Goal: Task Accomplishment & Management: Manage account settings

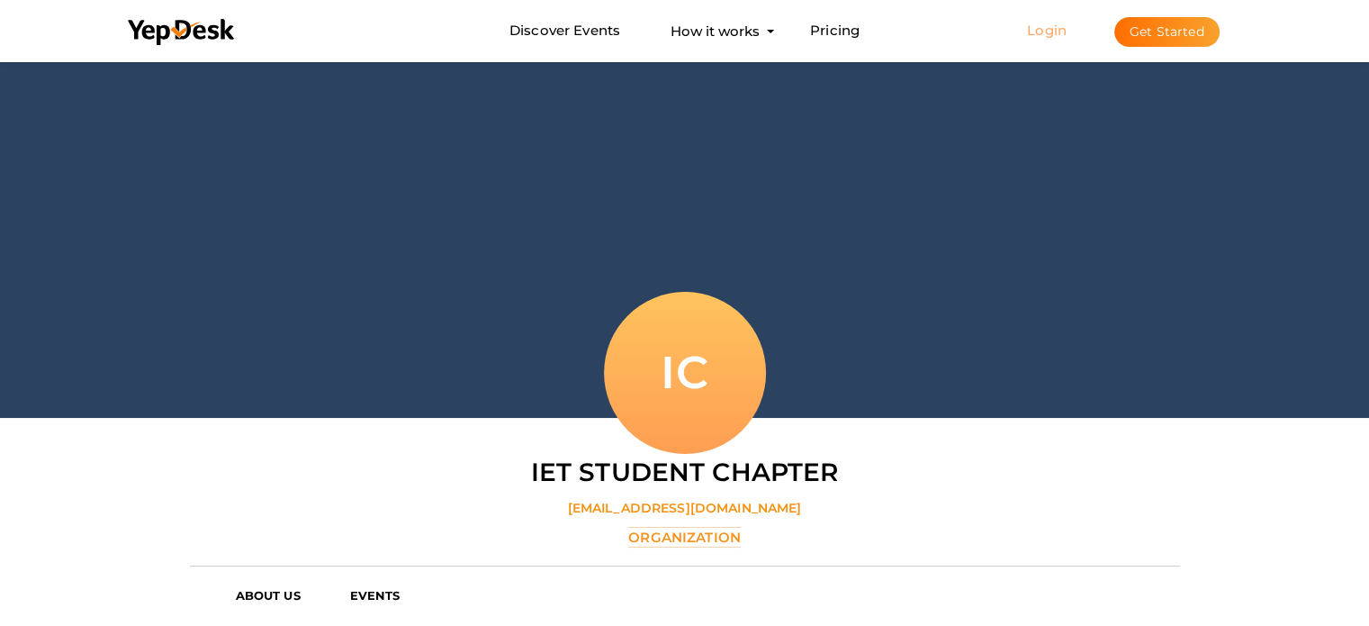
click at [1044, 25] on link "Login" at bounding box center [1047, 30] width 40 height 17
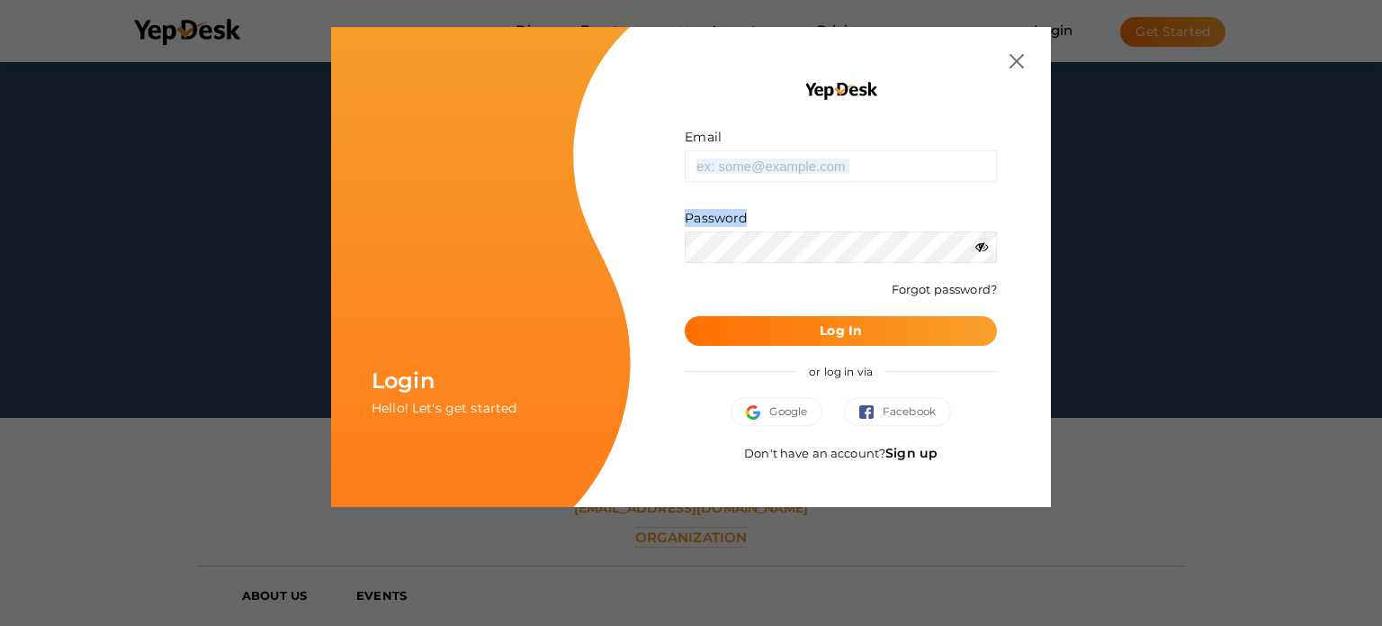
drag, startPoint x: 785, startPoint y: 185, endPoint x: 776, endPoint y: 163, distance: 23.4
click at [776, 163] on form "Email Invalid email. Password Wrong Credentials Forgot password? Log In" at bounding box center [841, 237] width 312 height 218
click at [776, 163] on input "text" at bounding box center [841, 166] width 312 height 32
type input "[EMAIL_ADDRESS][DOMAIN_NAME]"
click at [815, 331] on button "Log In" at bounding box center [841, 331] width 312 height 30
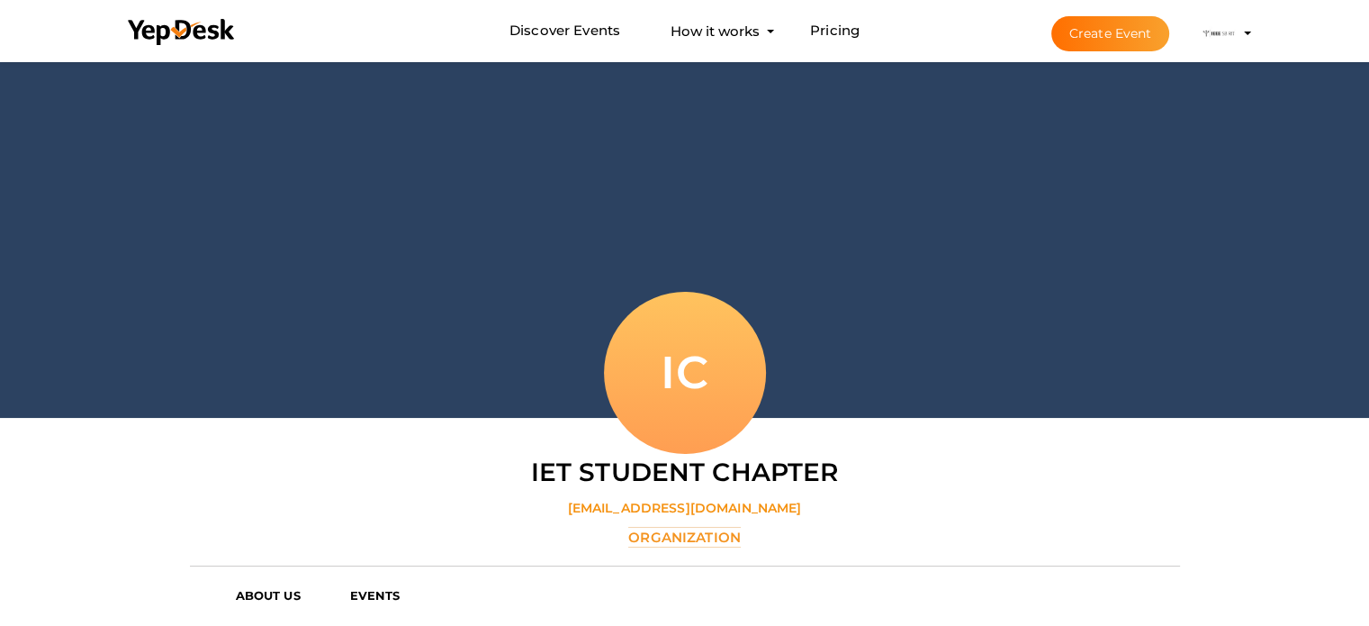
click at [925, 439] on div "IC" at bounding box center [685, 440] width 990 height 27
click at [1217, 29] on img at bounding box center [1219, 33] width 36 height 36
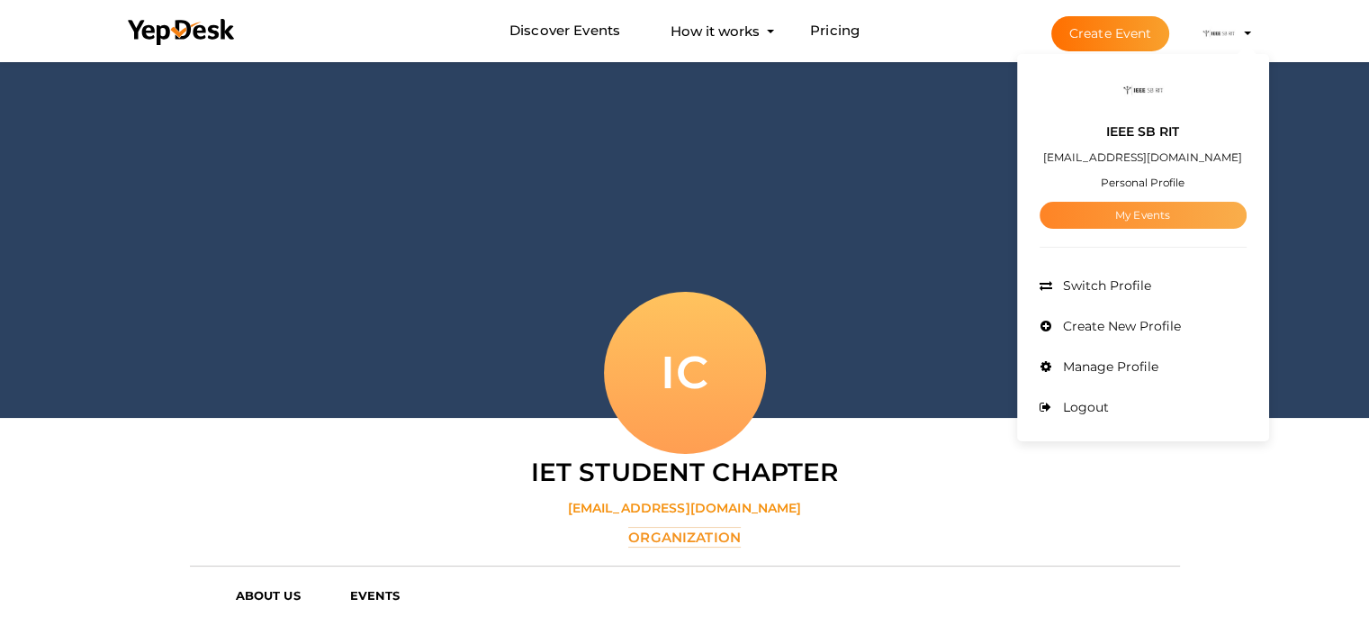
click at [1152, 204] on link "My Events" at bounding box center [1143, 215] width 207 height 27
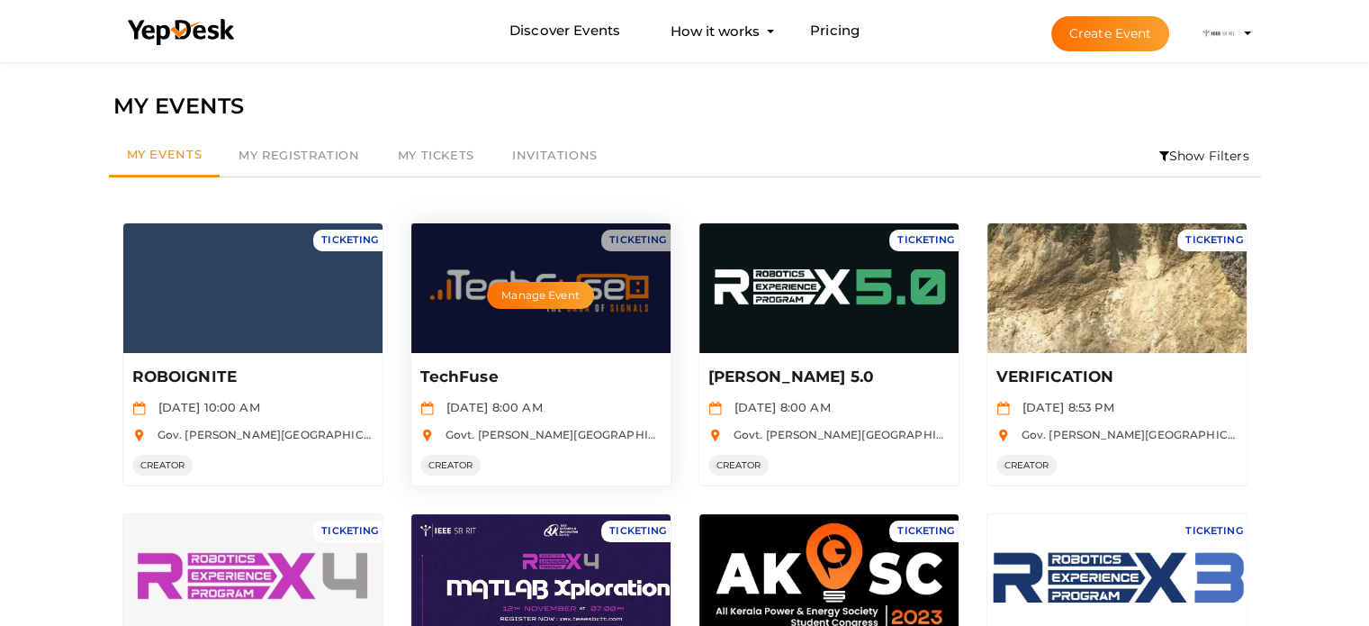
click at [558, 357] on div "TechFuse [DATE] 8:00 AM Govt. [PERSON_NAME][GEOGRAPHIC_DATA], [GEOGRAPHIC_DATA]…" at bounding box center [540, 419] width 259 height 132
click at [548, 287] on button "Manage Event" at bounding box center [540, 295] width 106 height 27
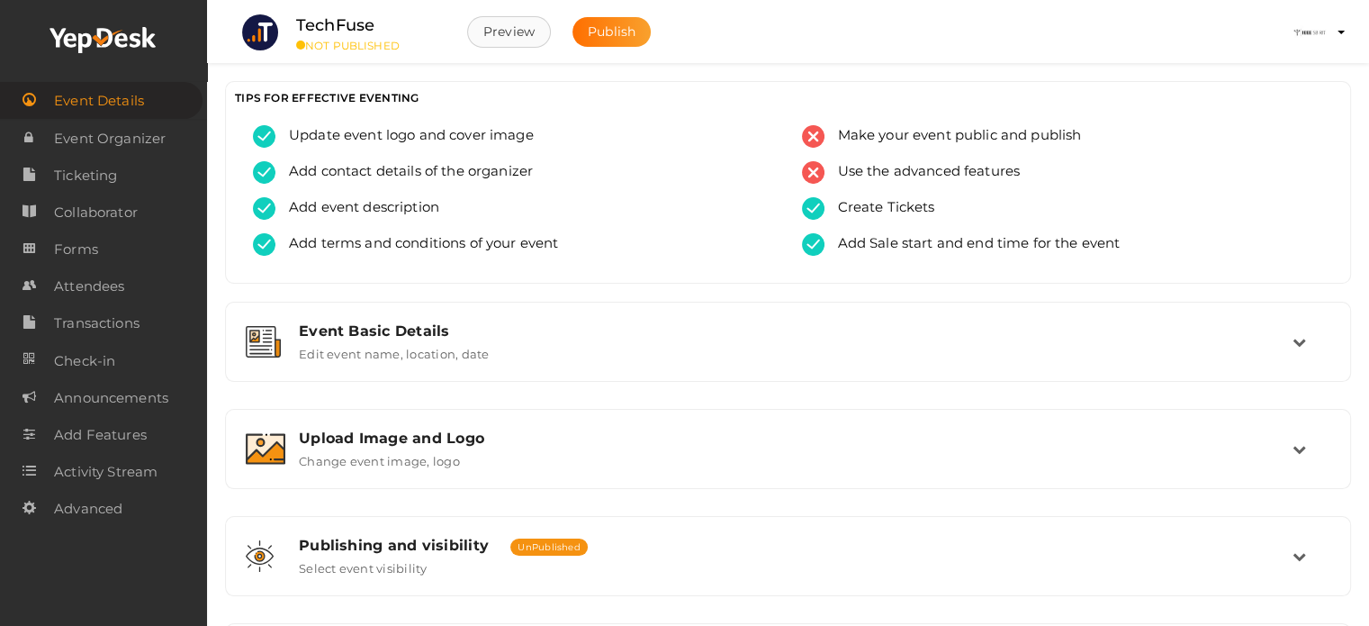
click at [518, 44] on button "Preview" at bounding box center [509, 32] width 84 height 32
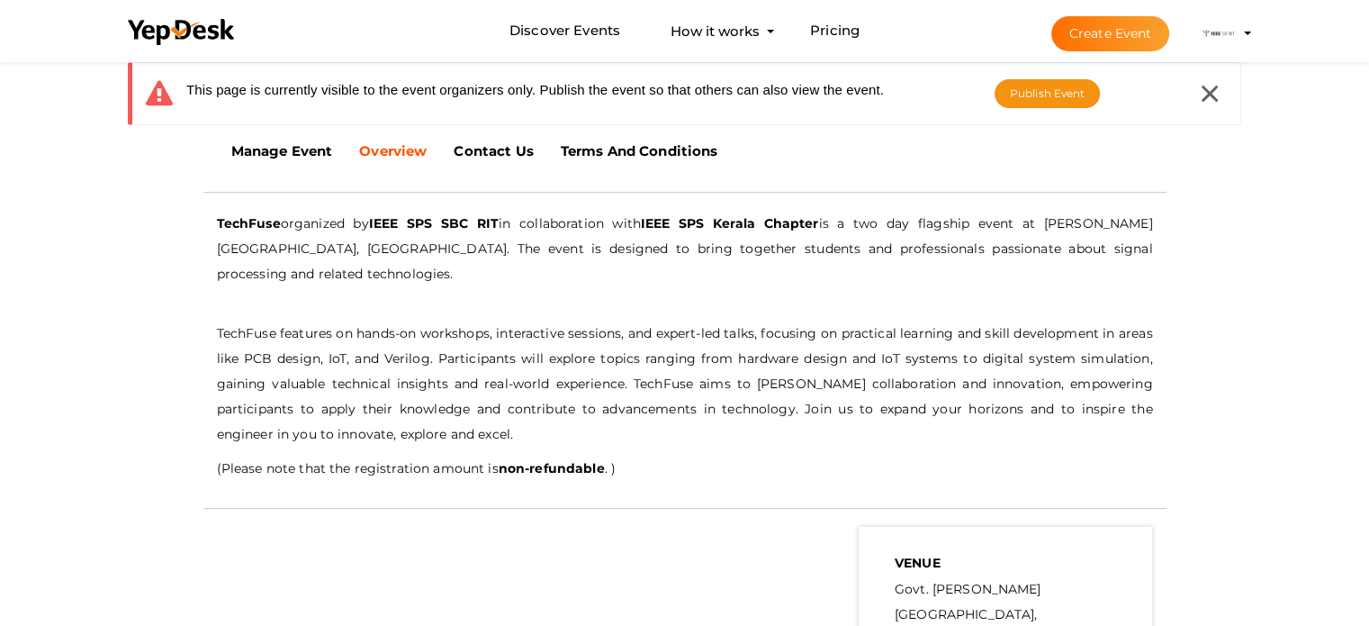
scroll to position [478, 0]
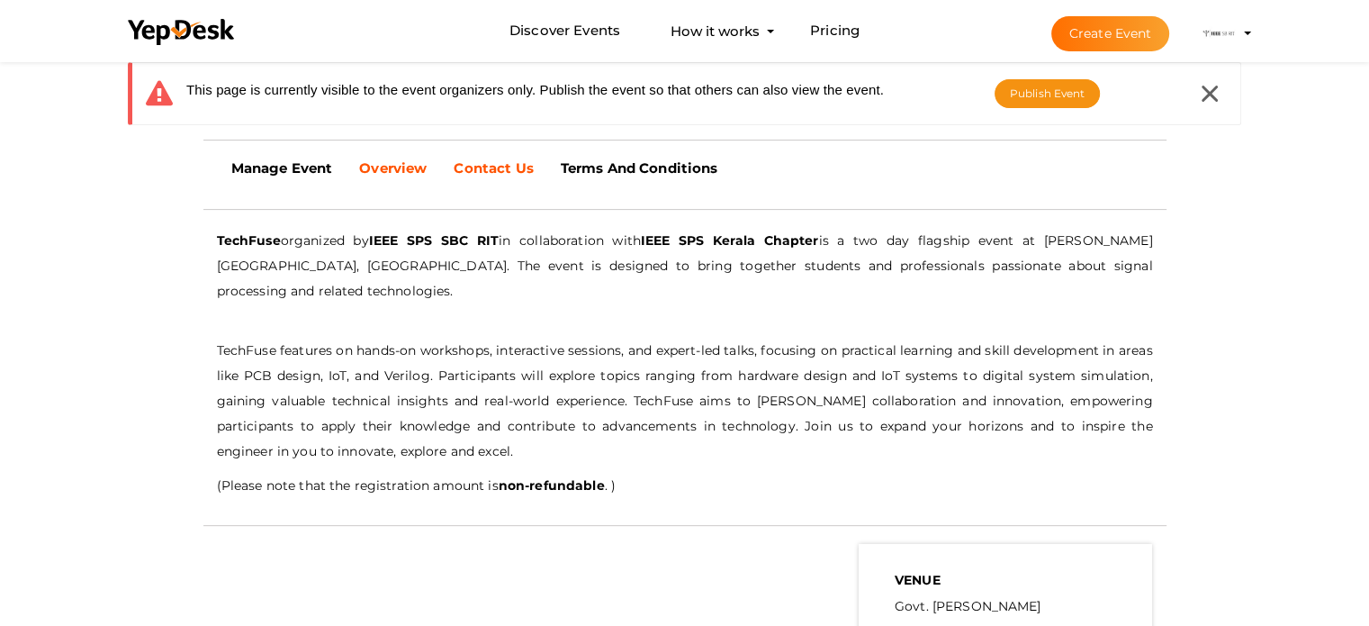
click at [530, 170] on b "Contact Us" at bounding box center [493, 167] width 79 height 17
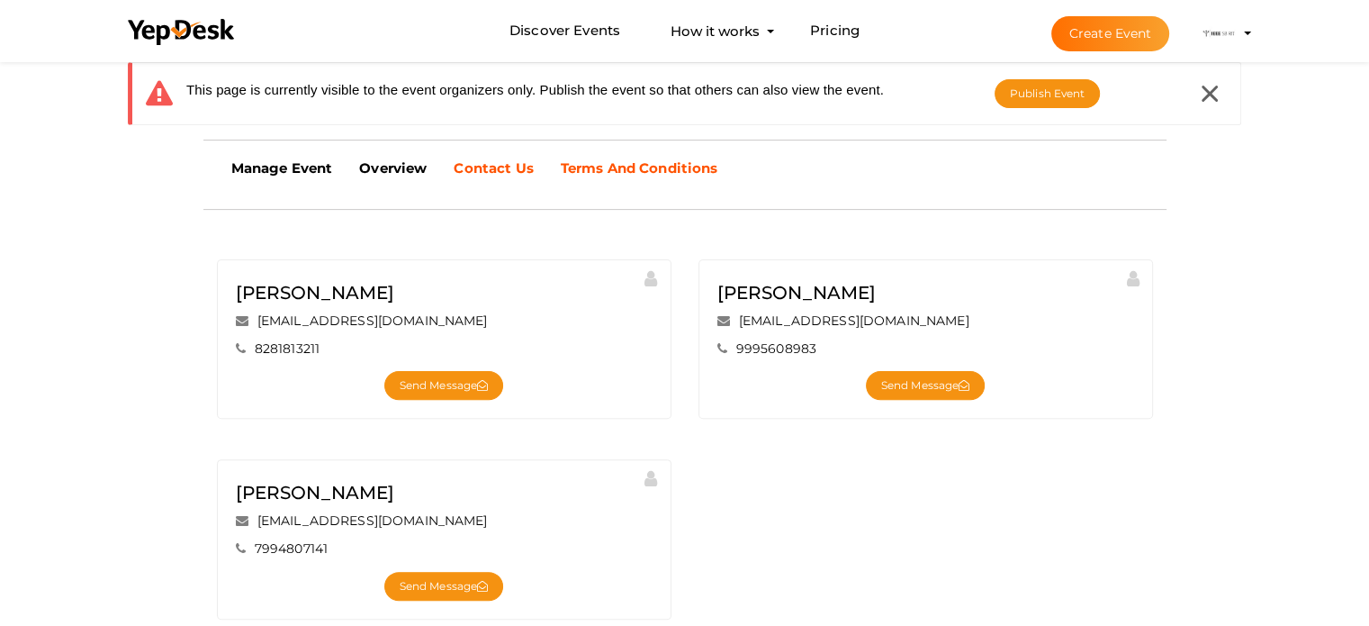
click at [639, 155] on link "Terms And Conditions" at bounding box center [639, 168] width 185 height 45
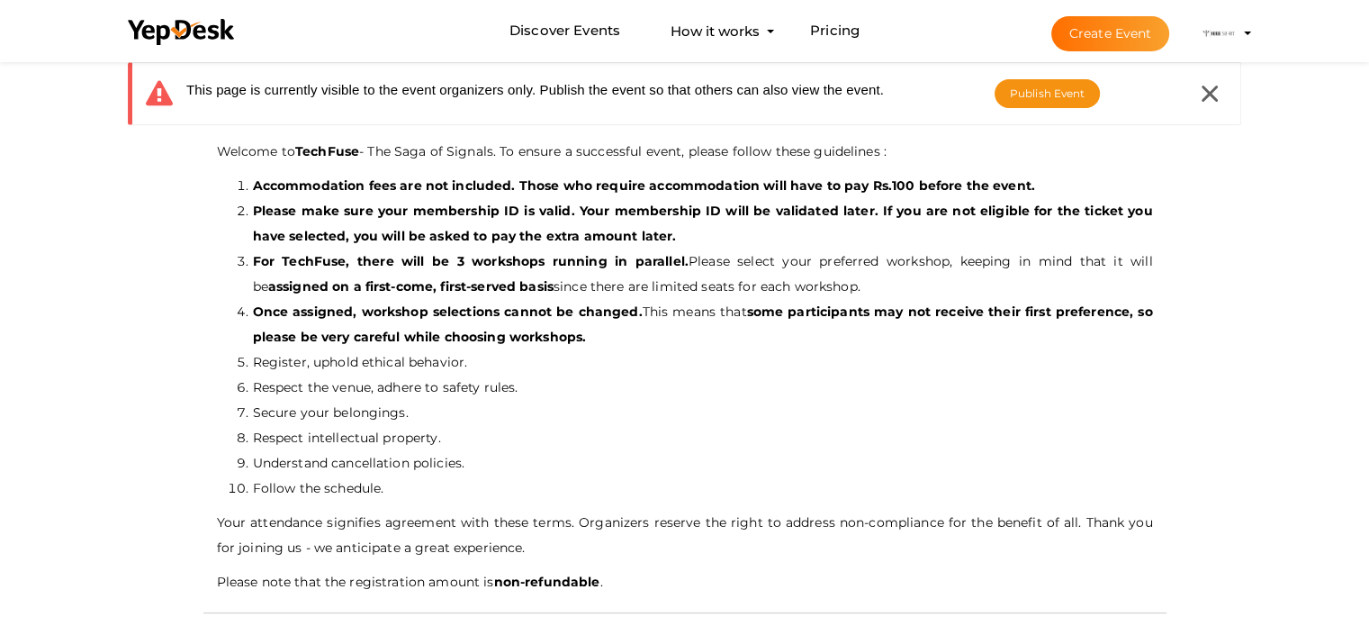
scroll to position [569, 0]
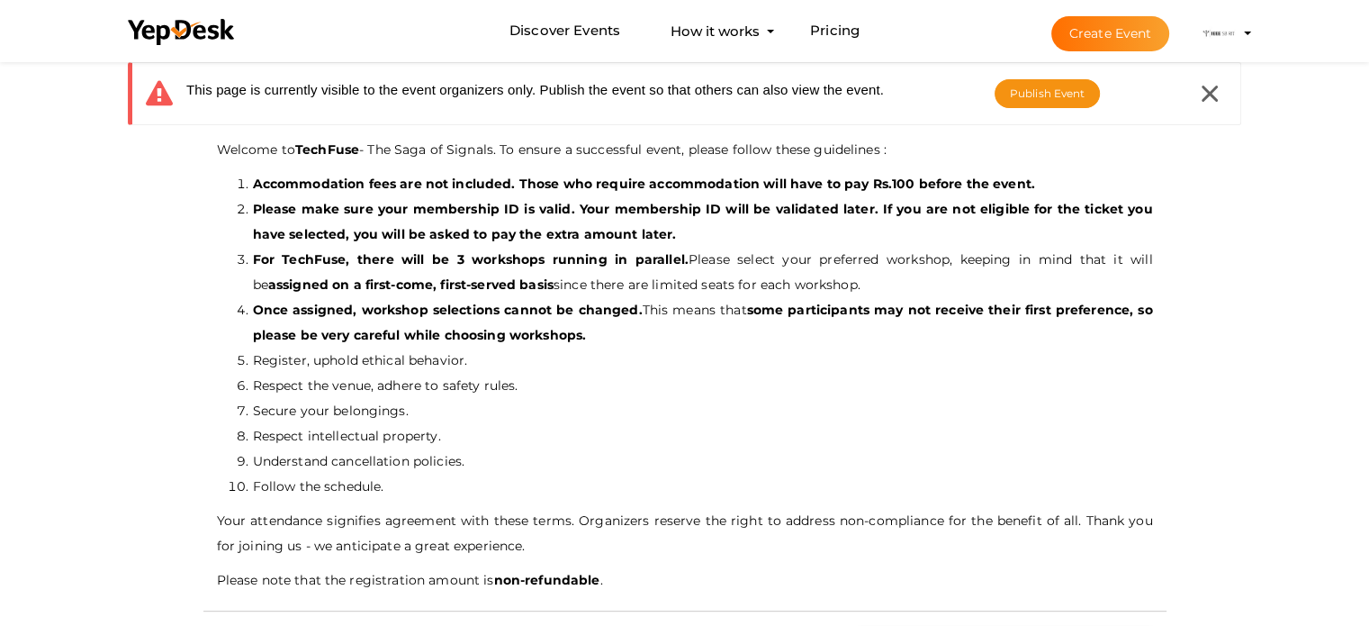
click at [669, 137] on div "This page is currently visible to the event organizers only. Publish the event …" at bounding box center [684, 101] width 1141 height 86
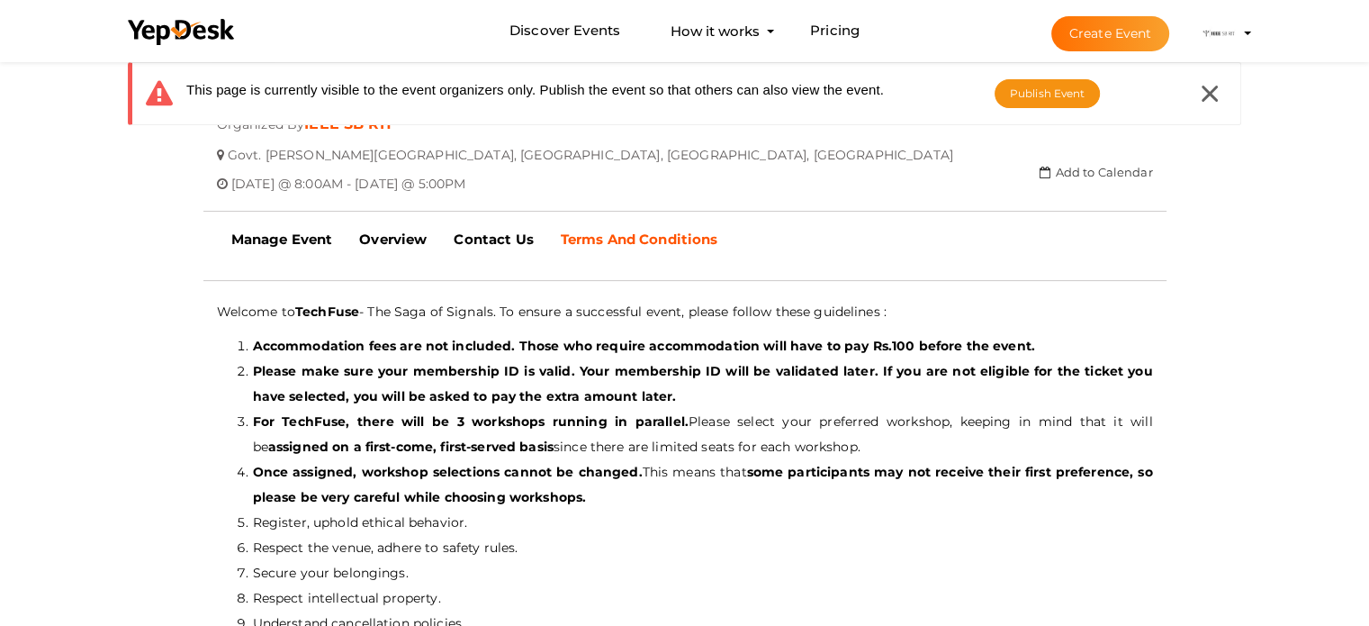
scroll to position [406, 0]
click at [268, 228] on link "Manage Event" at bounding box center [282, 240] width 129 height 45
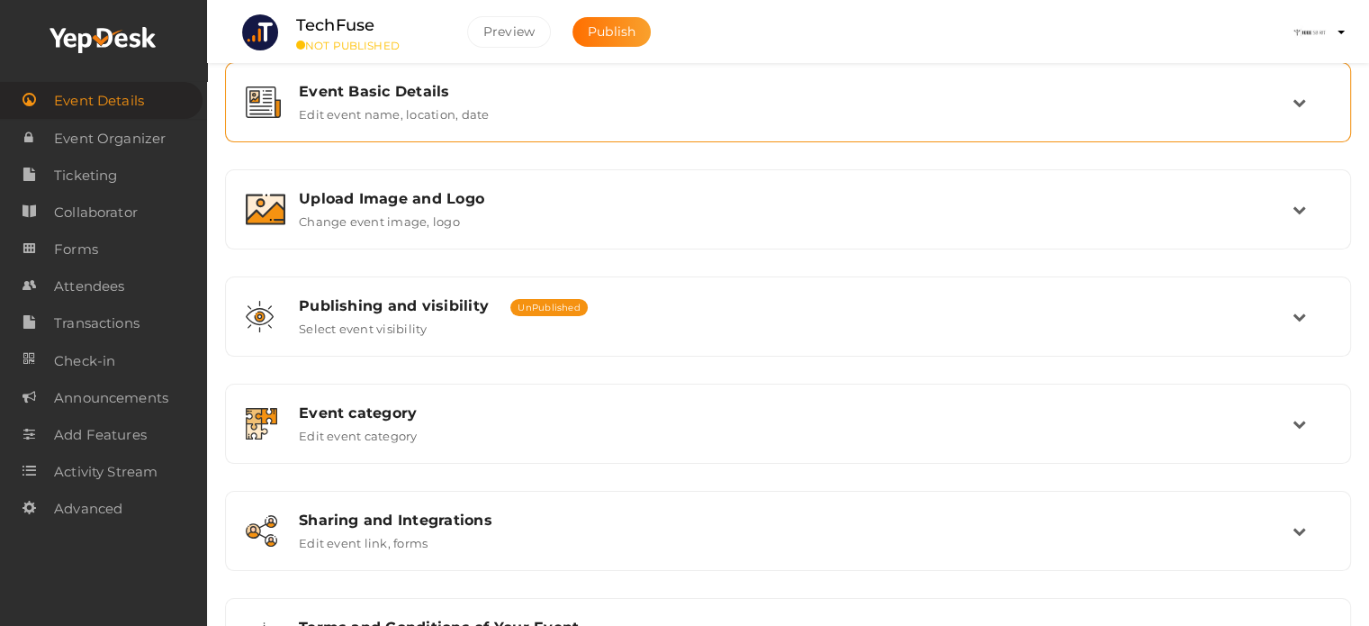
scroll to position [240, 0]
click at [105, 248] on link "Forms" at bounding box center [101, 248] width 203 height 37
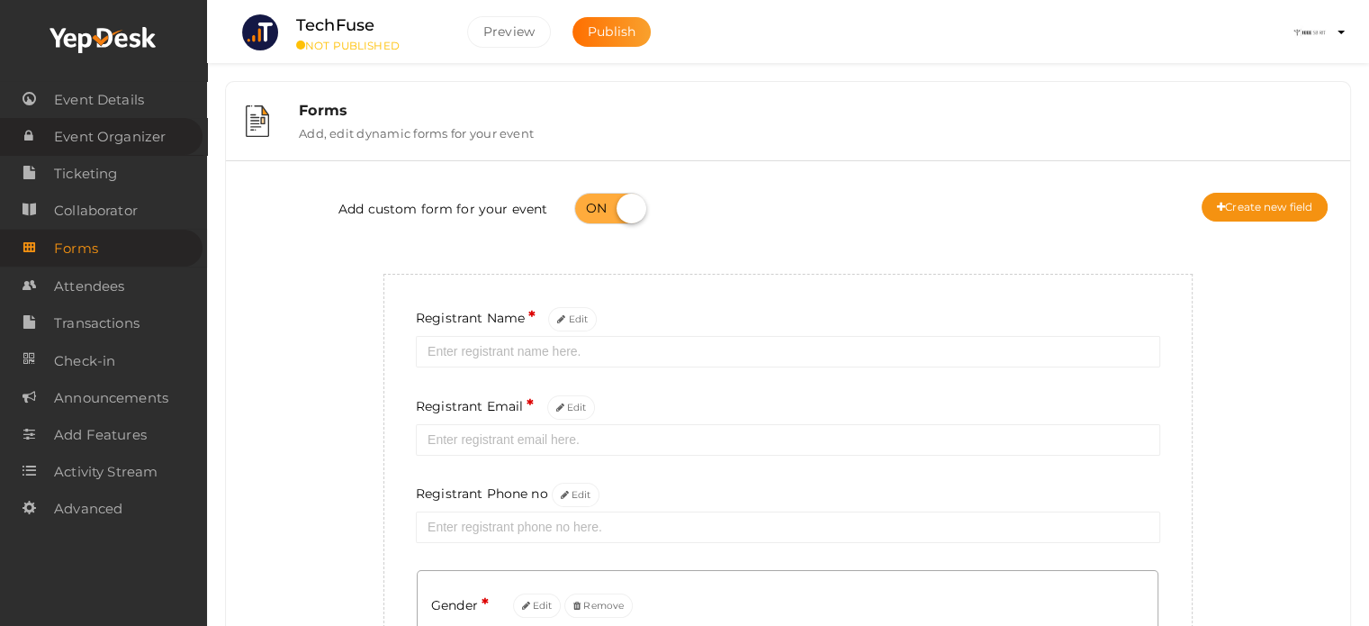
click at [97, 140] on span "Event Organizer" at bounding box center [110, 137] width 112 height 36
